Goal: Find specific page/section: Find specific page/section

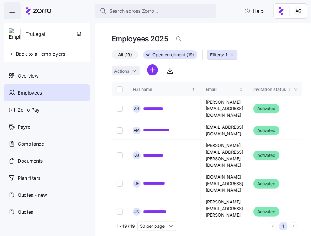
scroll to position [67, 0]
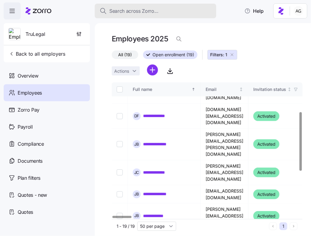
click at [152, 10] on span "Search across Zorro..." at bounding box center [133, 11] width 49 height 8
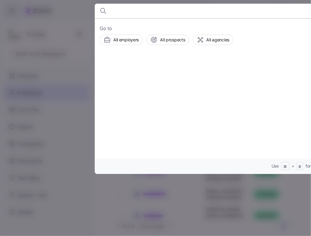
click at [80, 9] on div at bounding box center [155, 118] width 311 height 236
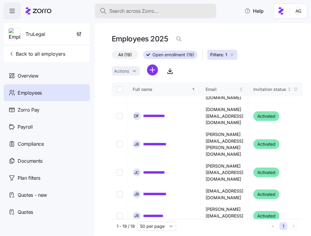
click at [140, 10] on span "Search across Zorro..." at bounding box center [133, 11] width 49 height 8
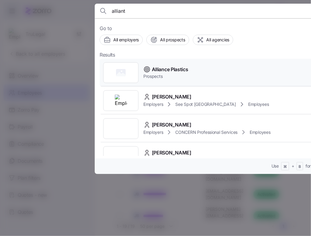
scroll to position [26, 0]
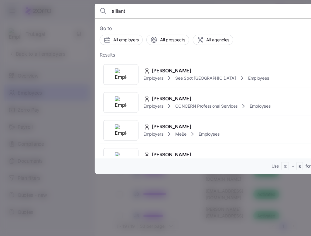
type input "alliant"
click at [80, 91] on div at bounding box center [155, 118] width 311 height 236
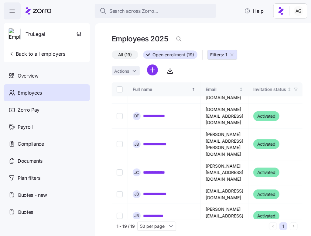
click at [41, 11] on icon at bounding box center [42, 11] width 19 height 4
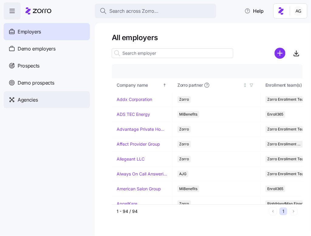
click at [29, 101] on span "Agencies" at bounding box center [28, 100] width 20 height 8
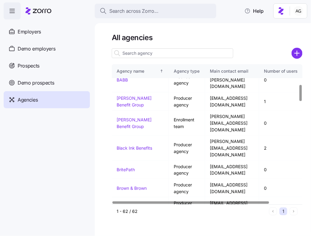
scroll to position [173, 0]
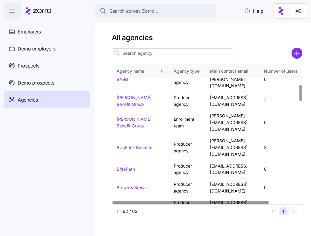
click at [127, 52] on input at bounding box center [172, 53] width 121 height 10
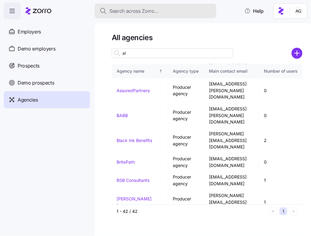
scroll to position [0, 0]
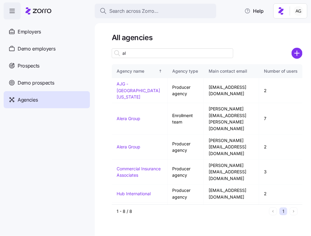
type input "a"
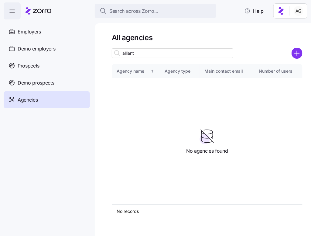
type input "alliant"
